Goal: Find specific page/section: Find specific page/section

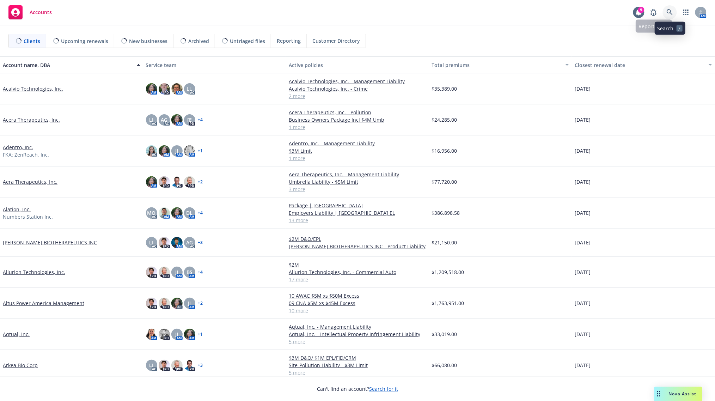
click at [665, 13] on link at bounding box center [670, 12] width 14 height 14
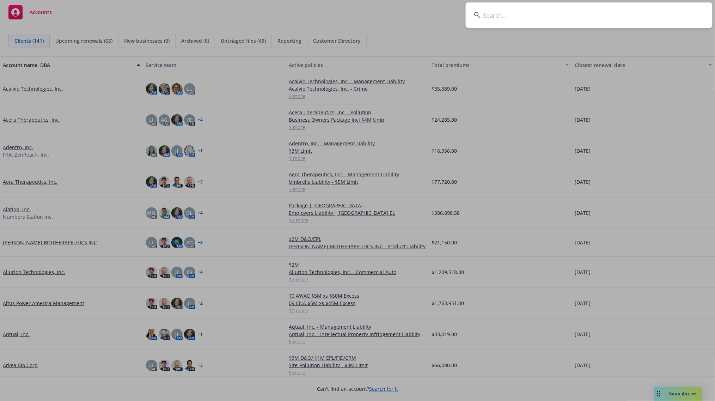
click at [492, 15] on input at bounding box center [589, 14] width 247 height 25
type input "crunchtime"
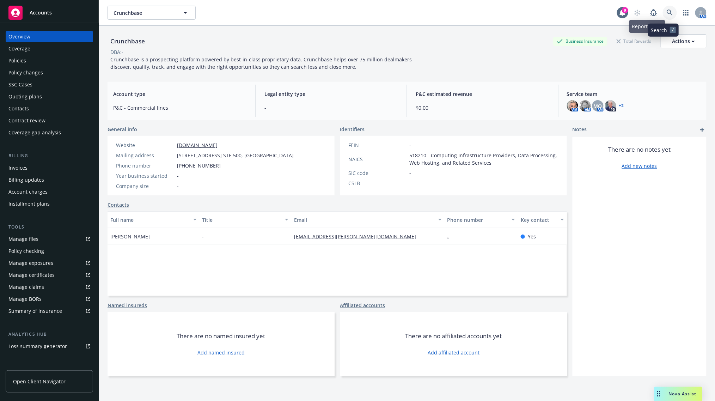
click at [663, 8] on link at bounding box center [670, 13] width 14 height 14
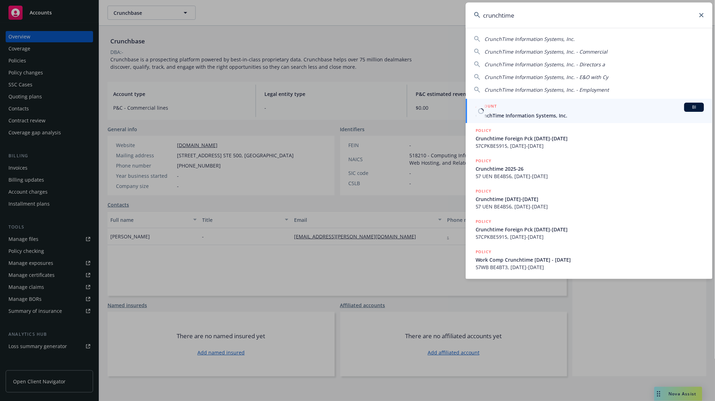
type input "crunchtime"
click at [513, 115] on span "CrunchTime Information Systems, Inc." at bounding box center [589, 115] width 228 height 7
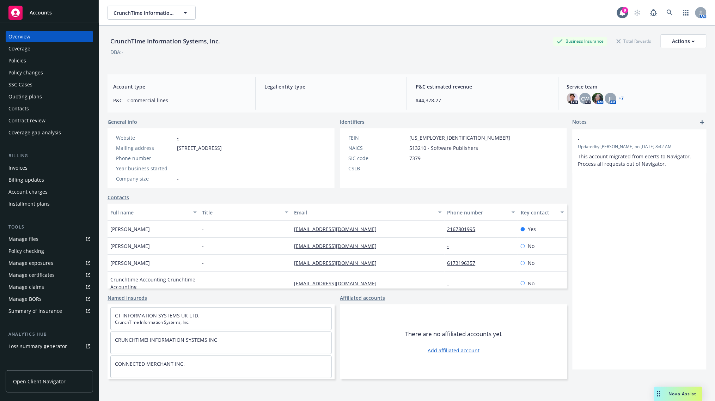
click at [26, 166] on div "Invoices" at bounding box center [17, 167] width 19 height 11
